Goal: Information Seeking & Learning: Learn about a topic

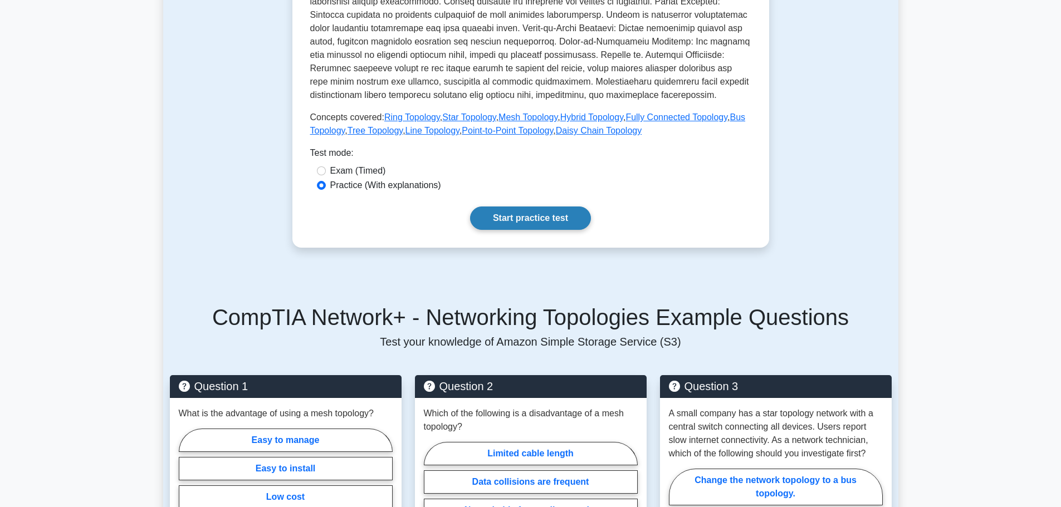
click at [508, 226] on link "Start practice test" at bounding box center [530, 218] width 121 height 23
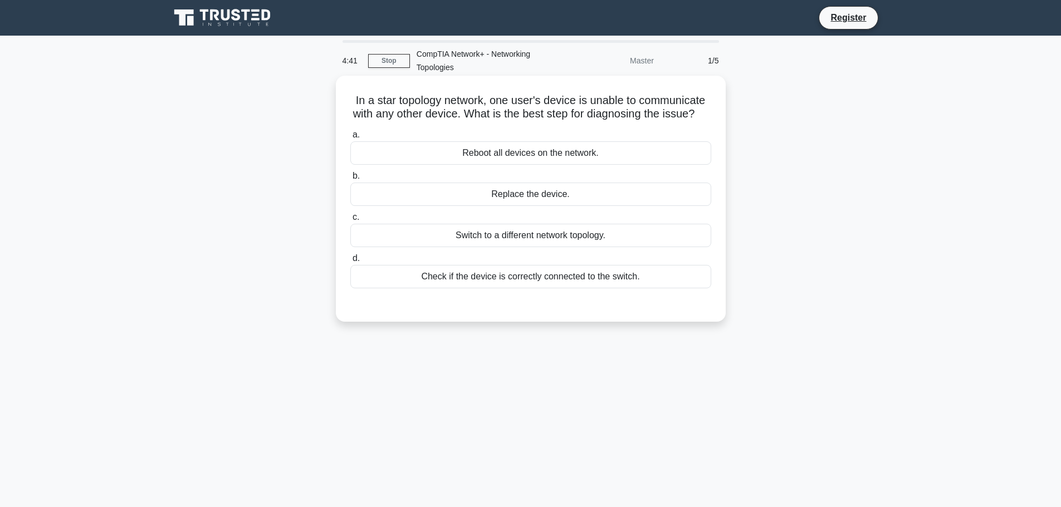
click at [481, 288] on div "Check if the device is correctly connected to the switch." at bounding box center [530, 276] width 361 height 23
click at [350, 262] on input "d. Check if the device is correctly connected to the switch." at bounding box center [350, 258] width 0 height 7
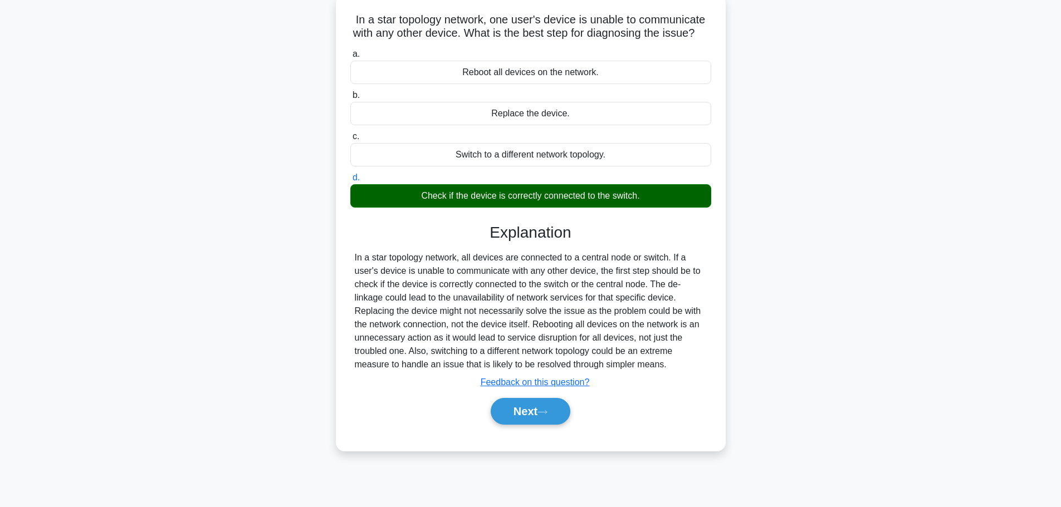
scroll to position [94, 0]
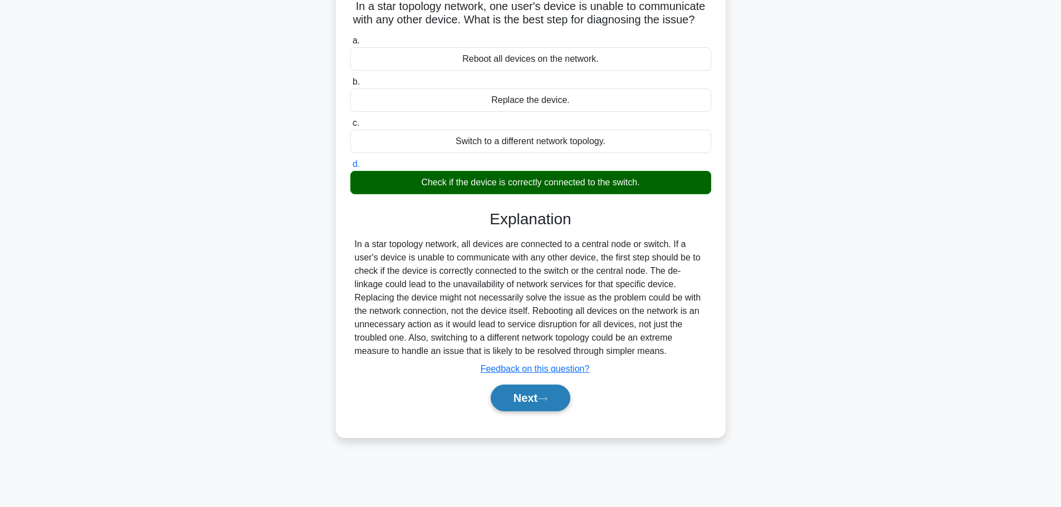
click at [533, 410] on button "Next" at bounding box center [530, 398] width 80 height 27
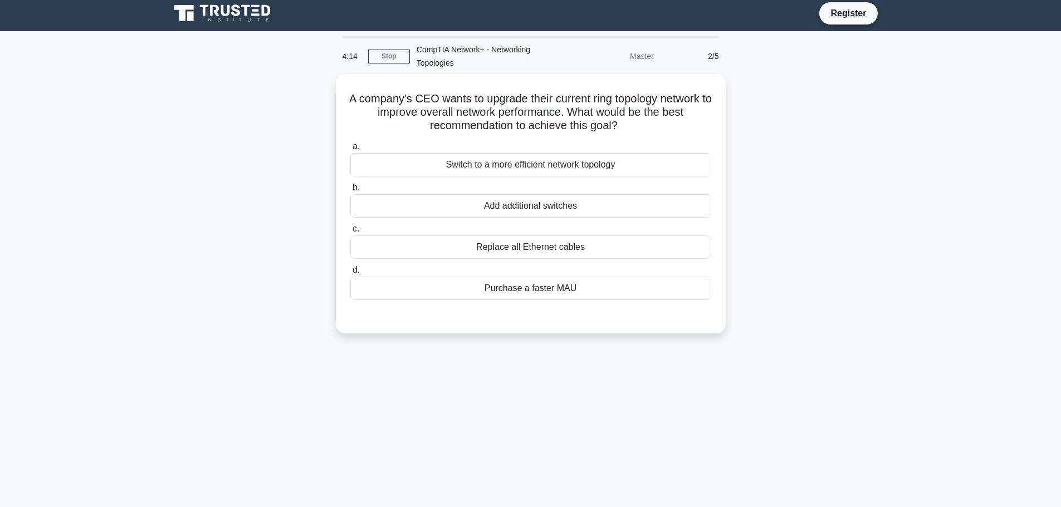
scroll to position [0, 0]
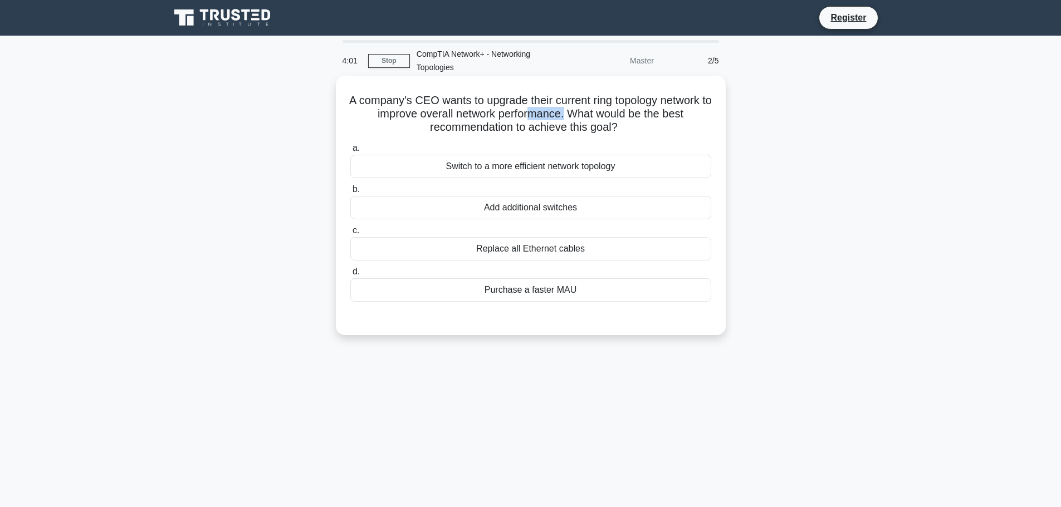
drag, startPoint x: 538, startPoint y: 110, endPoint x: 573, endPoint y: 110, distance: 35.6
click at [573, 110] on h5 "A company's CEO wants to upgrade their current ring topology network to improve…" at bounding box center [530, 114] width 363 height 41
drag, startPoint x: 395, startPoint y: 101, endPoint x: 551, endPoint y: 101, distance: 155.3
click at [551, 101] on h5 "A company's CEO wants to upgrade their current ring topology network to improve…" at bounding box center [530, 114] width 363 height 41
click at [561, 163] on div "Switch to a more efficient network topology" at bounding box center [530, 166] width 361 height 23
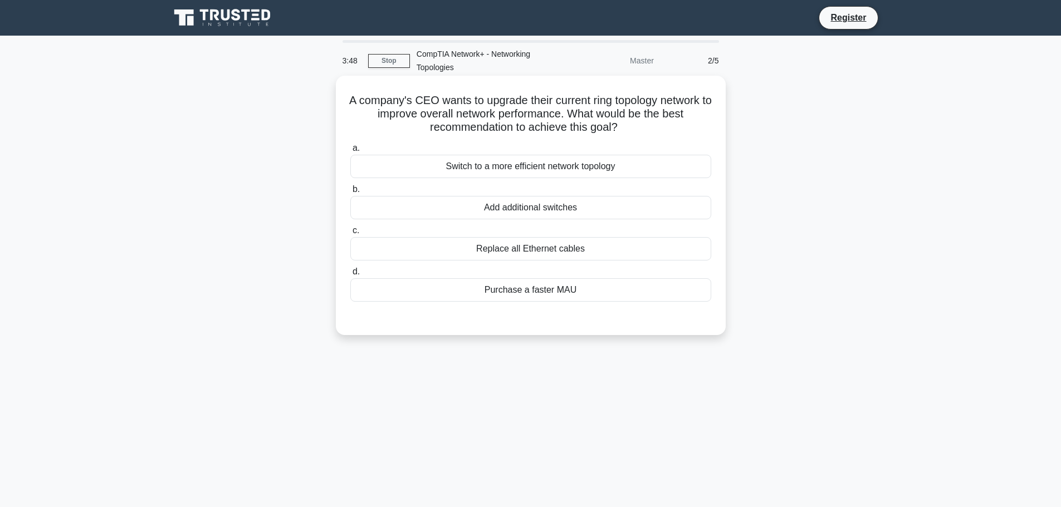
click at [350, 152] on input "a. Switch to a more efficient network topology" at bounding box center [350, 148] width 0 height 7
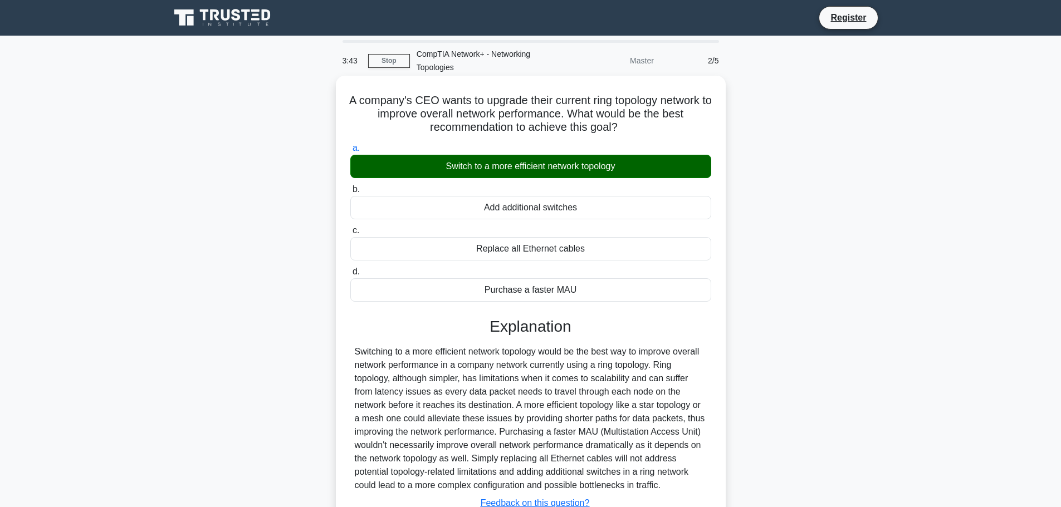
scroll to position [56, 0]
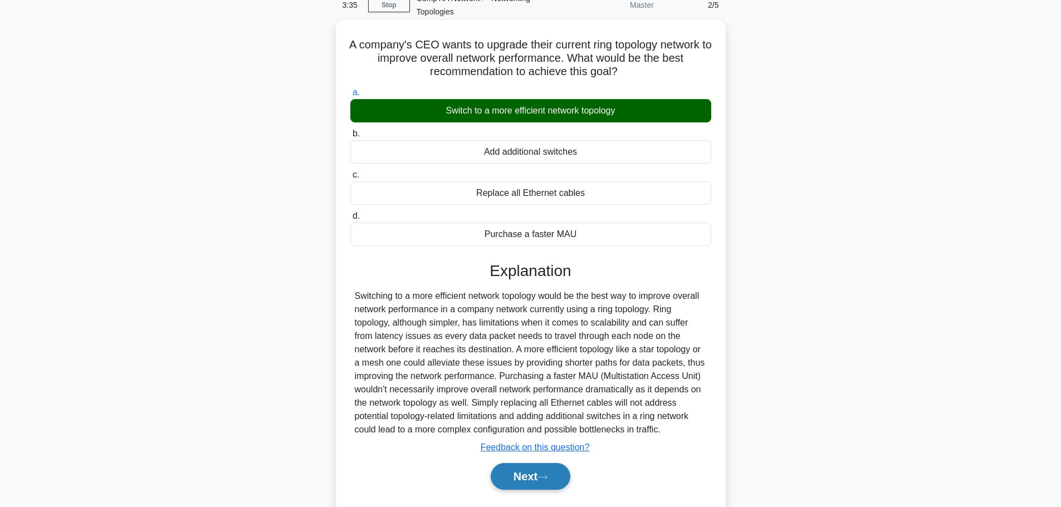
click at [531, 471] on button "Next" at bounding box center [530, 476] width 80 height 27
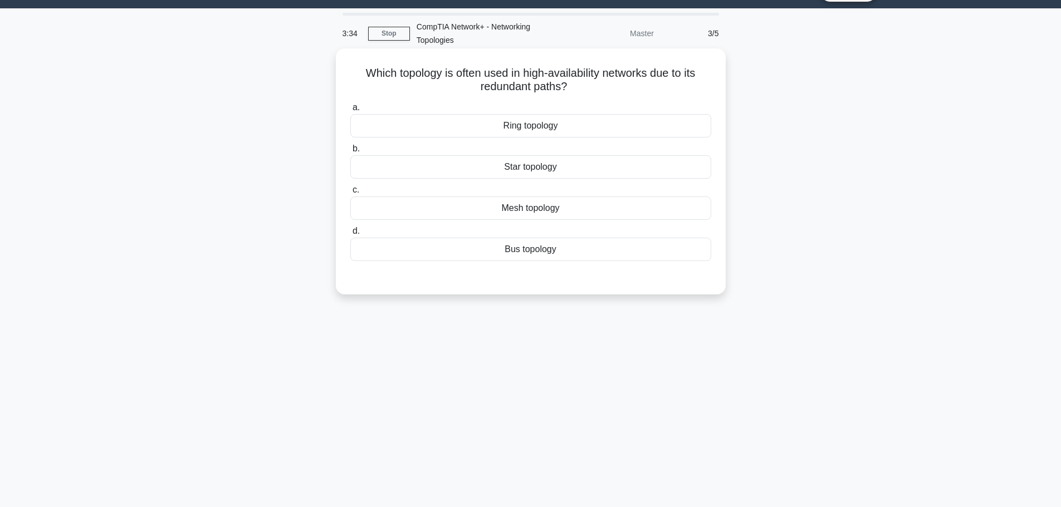
scroll to position [0, 0]
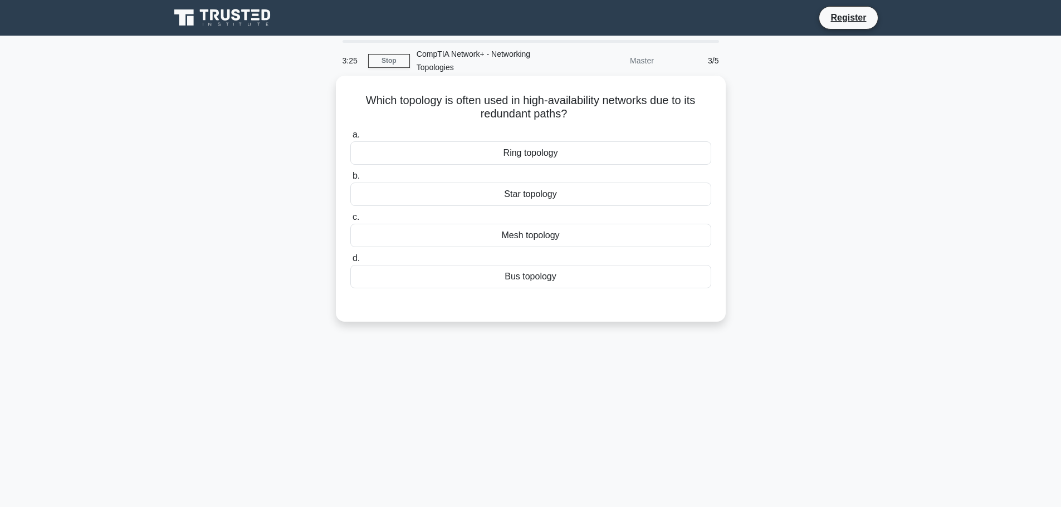
click at [572, 234] on div "Mesh topology" at bounding box center [530, 235] width 361 height 23
click at [350, 221] on input "c. Mesh topology" at bounding box center [350, 217] width 0 height 7
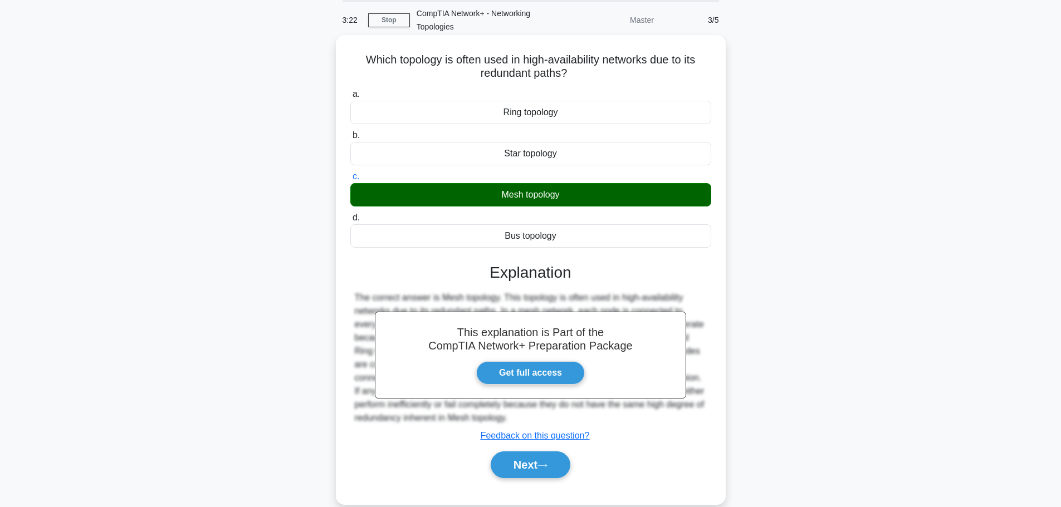
scroll to position [94, 0]
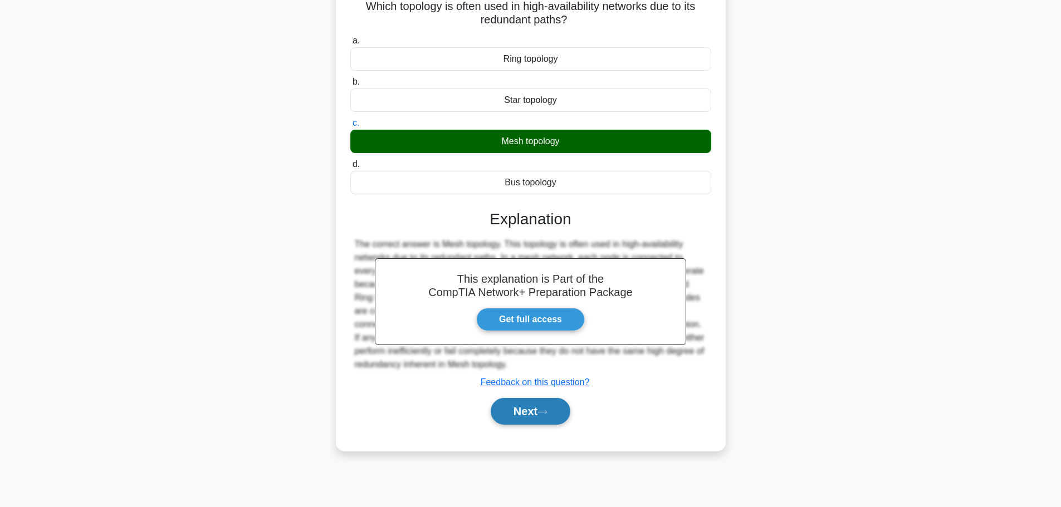
click at [528, 409] on button "Next" at bounding box center [530, 411] width 80 height 27
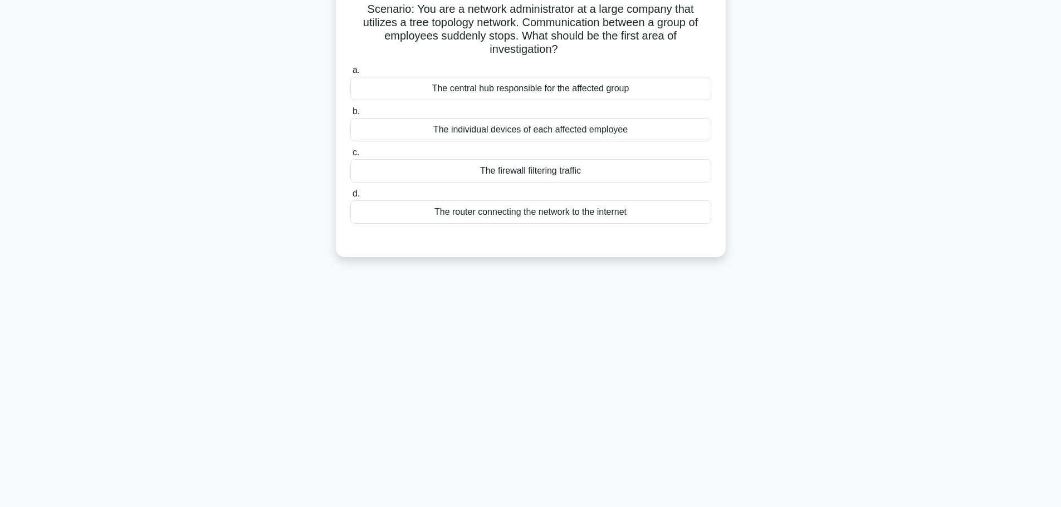
scroll to position [38, 0]
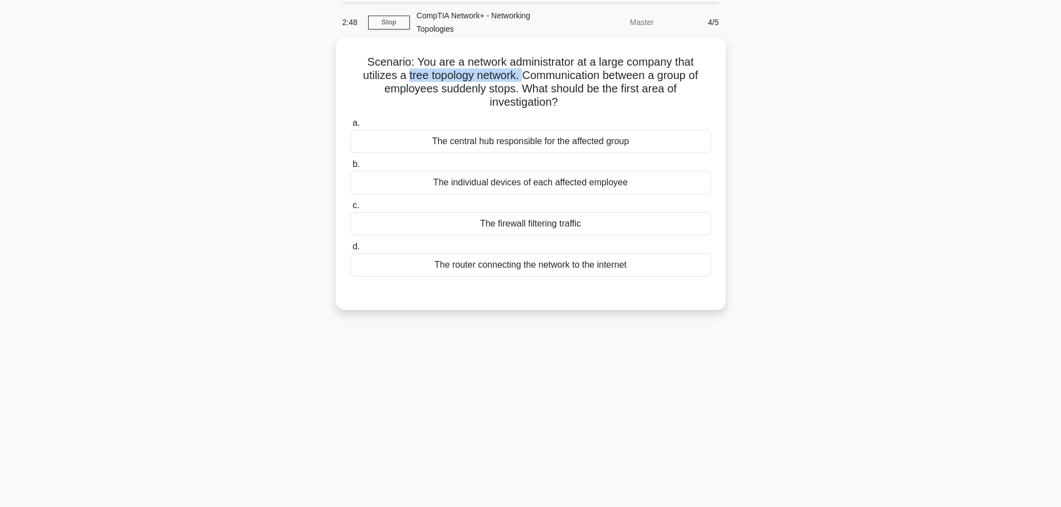
drag, startPoint x: 401, startPoint y: 80, endPoint x: 524, endPoint y: 80, distance: 123.0
click at [524, 80] on h5 "Scenario: You are a network administrator at a large company that utilizes a tr…" at bounding box center [530, 82] width 363 height 55
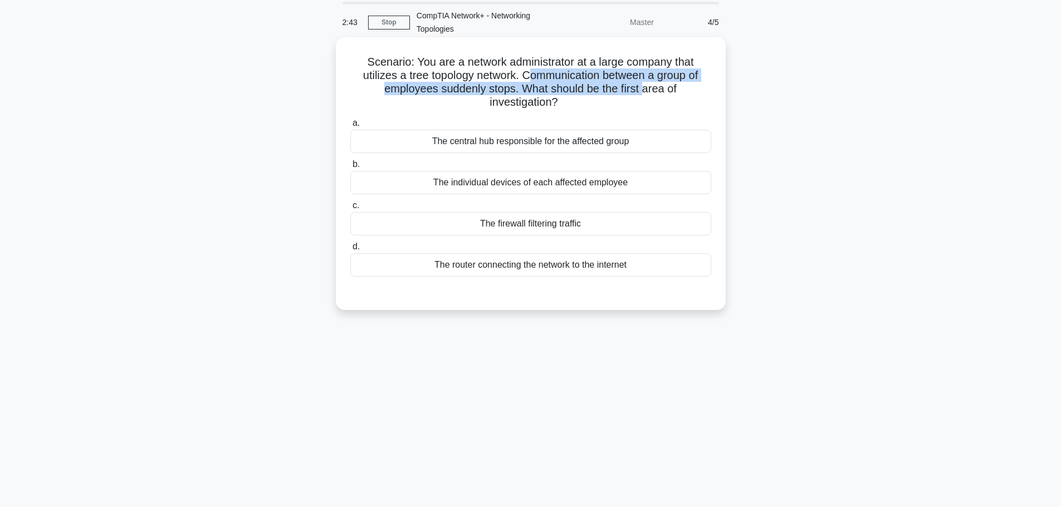
drag, startPoint x: 527, startPoint y: 79, endPoint x: 644, endPoint y: 96, distance: 118.1
click at [644, 96] on h5 "Scenario: You are a network administrator at a large company that utilizes a tr…" at bounding box center [530, 82] width 363 height 55
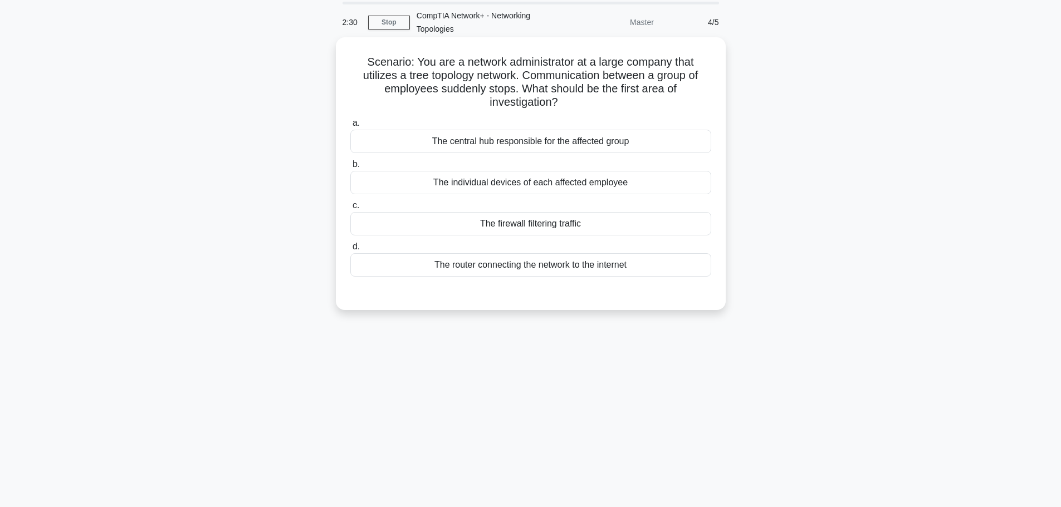
click at [484, 270] on div "The router connecting the network to the internet" at bounding box center [530, 264] width 361 height 23
click at [350, 251] on input "d. The router connecting the network to the internet" at bounding box center [350, 246] width 0 height 7
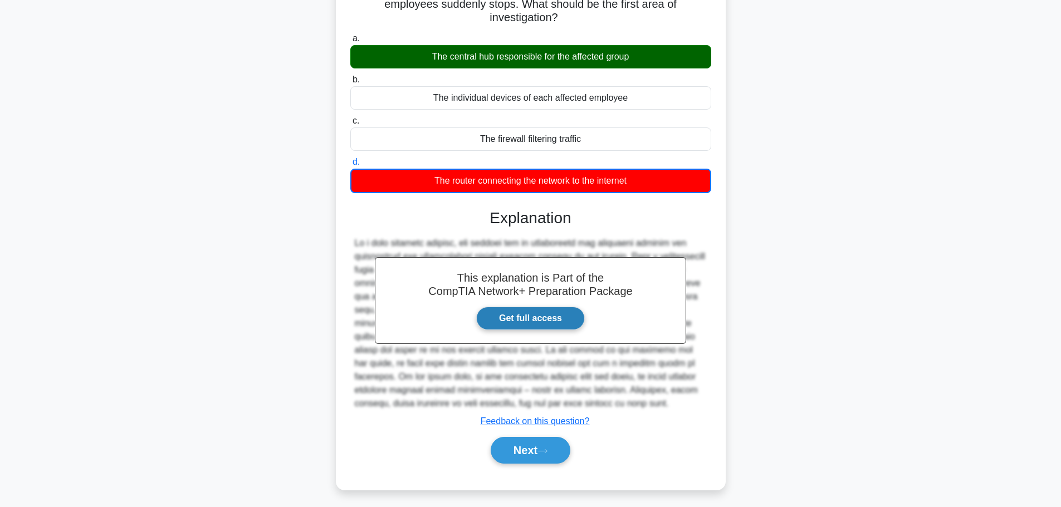
scroll to position [127, 0]
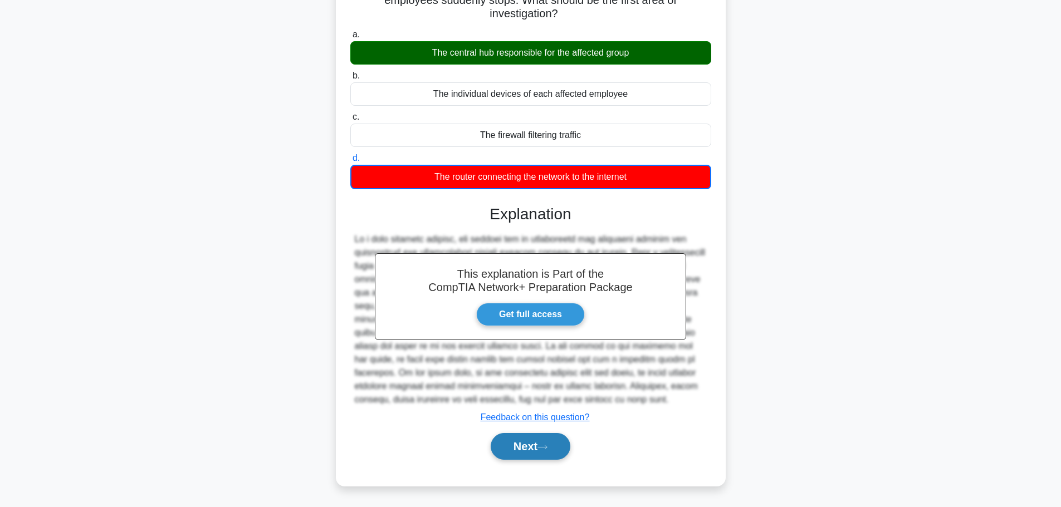
click at [556, 441] on button "Next" at bounding box center [530, 446] width 80 height 27
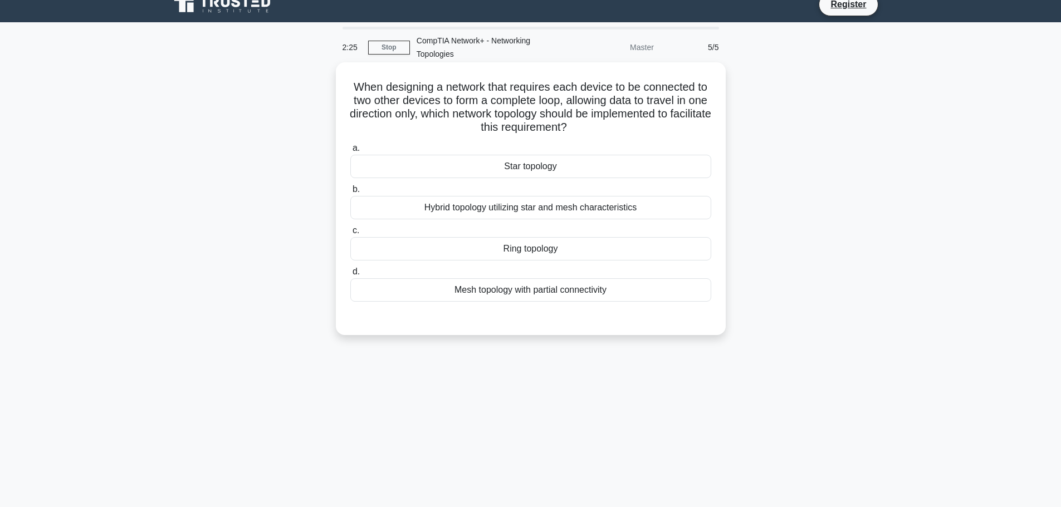
scroll to position [0, 0]
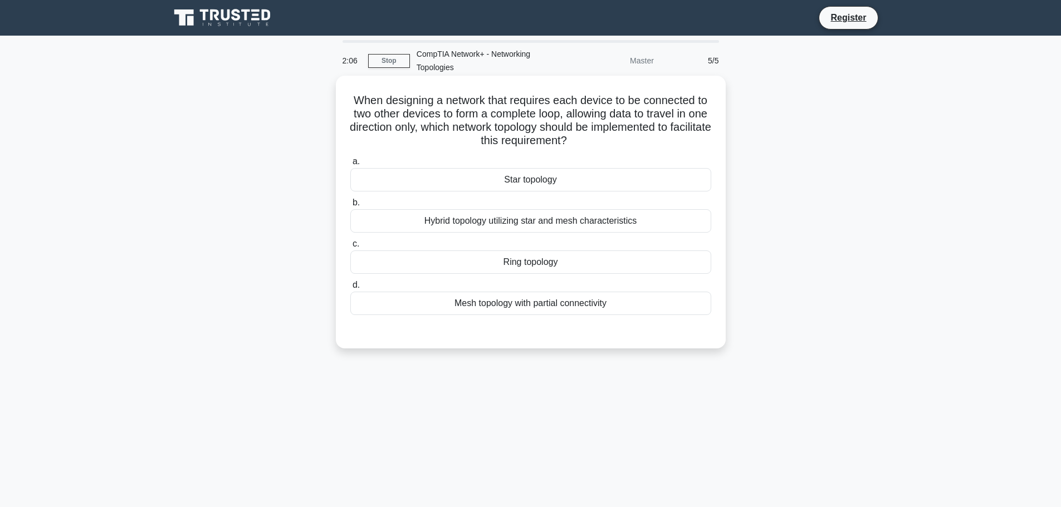
click at [533, 185] on div "Star topology" at bounding box center [530, 179] width 361 height 23
click at [350, 165] on input "a. Star topology" at bounding box center [350, 161] width 0 height 7
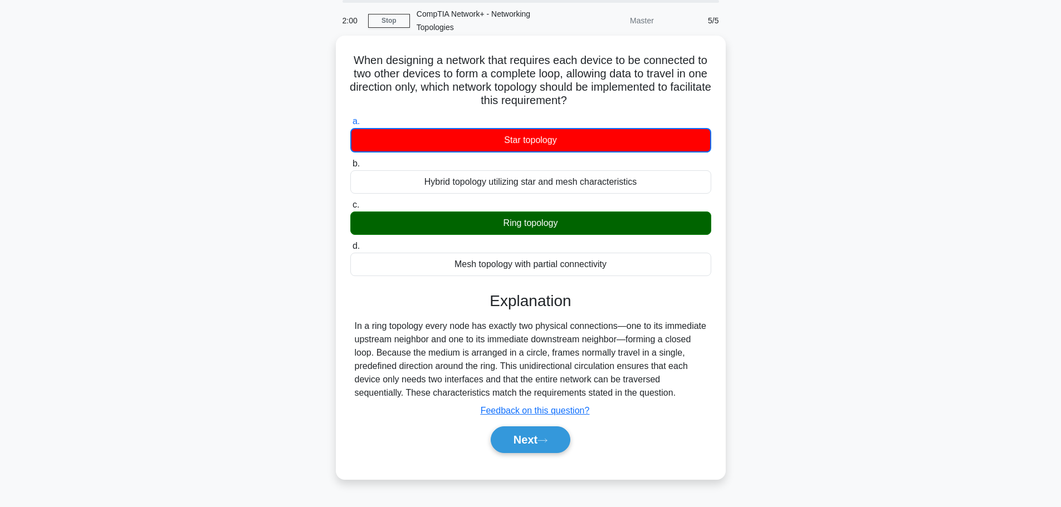
scroll to position [94, 0]
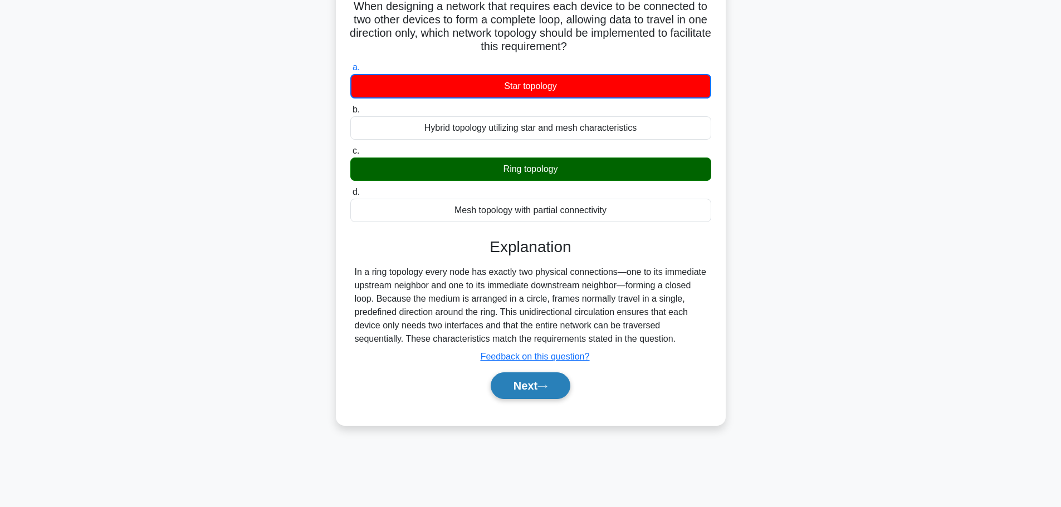
click at [522, 384] on button "Next" at bounding box center [530, 385] width 80 height 27
